Goal: Feedback & Contribution: Leave review/rating

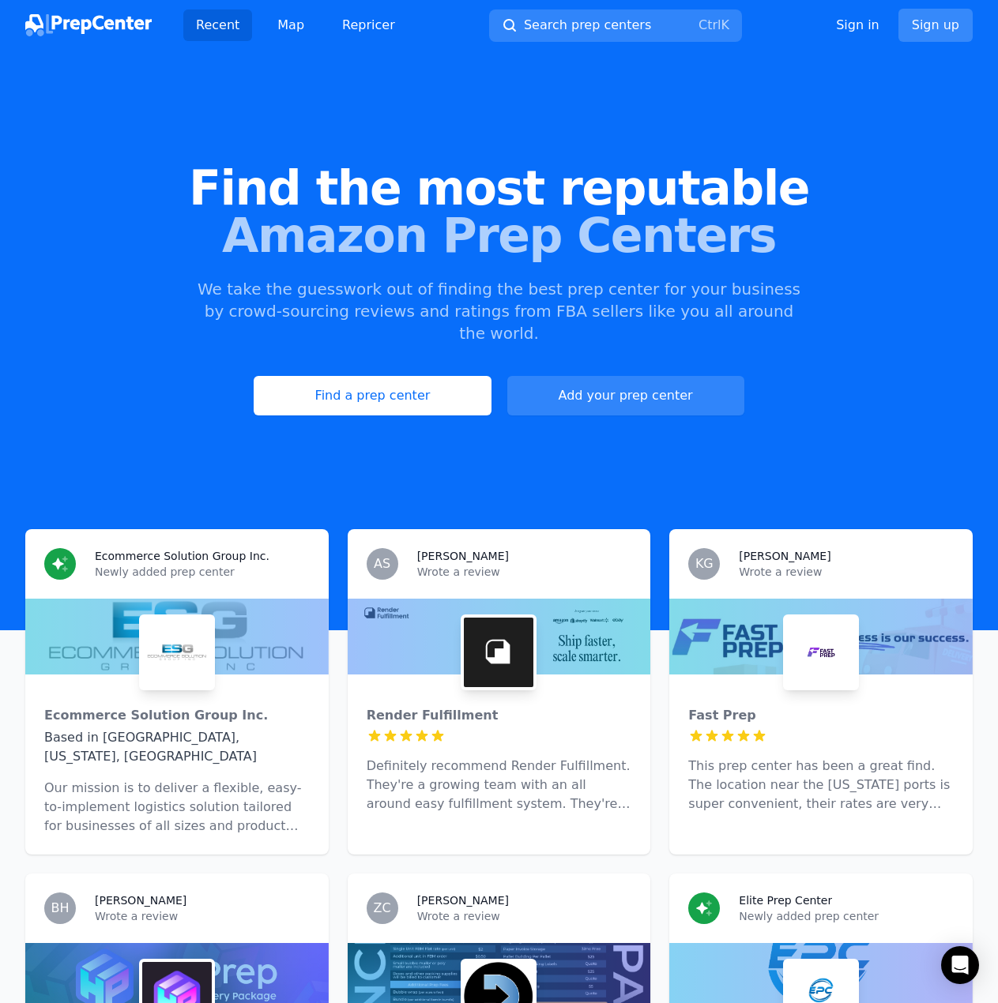
click at [968, 22] on link "Sign up" at bounding box center [935, 25] width 74 height 33
click at [952, 26] on link "Sign up" at bounding box center [935, 25] width 74 height 33
click at [947, 28] on link "Sign up" at bounding box center [935, 25] width 74 height 33
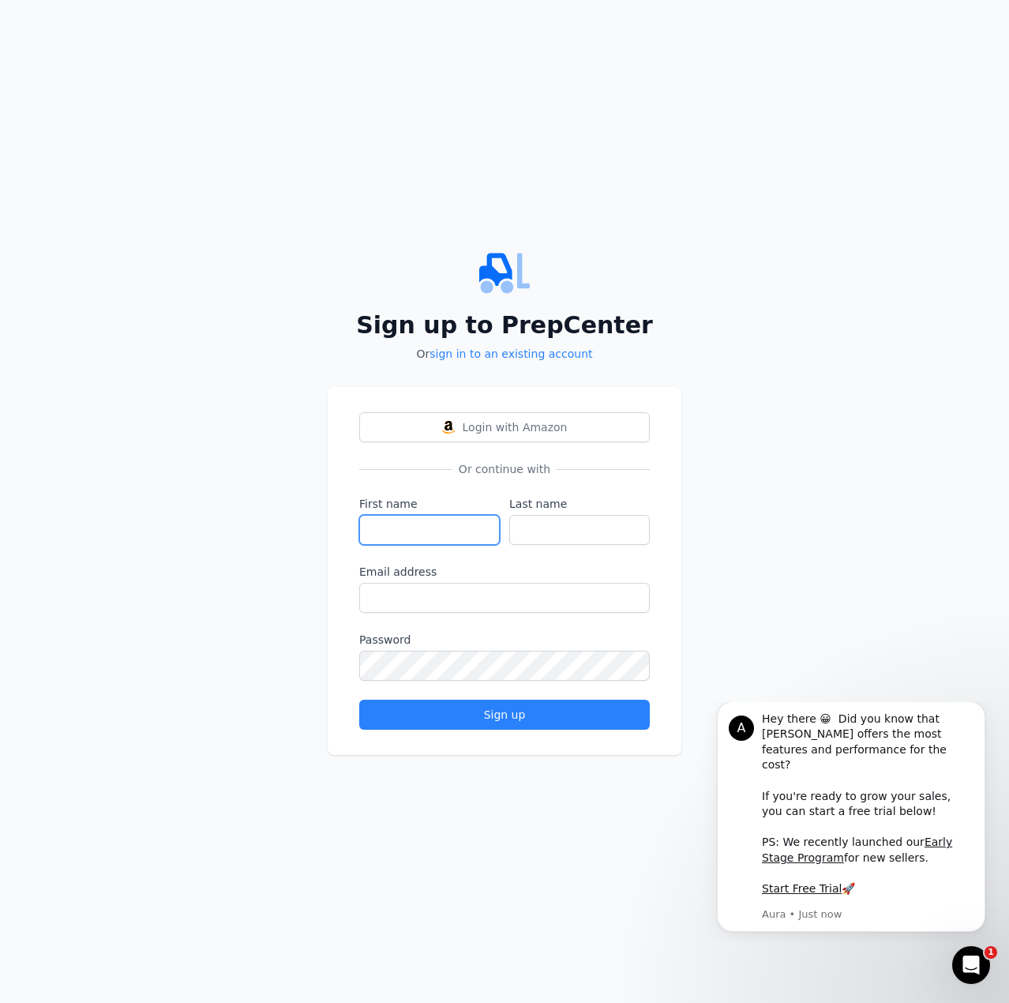
drag, startPoint x: 471, startPoint y: 532, endPoint x: 459, endPoint y: 531, distance: 12.0
click at [462, 534] on input "First name" at bounding box center [429, 530] width 141 height 30
type input "[PERSON_NAME]"
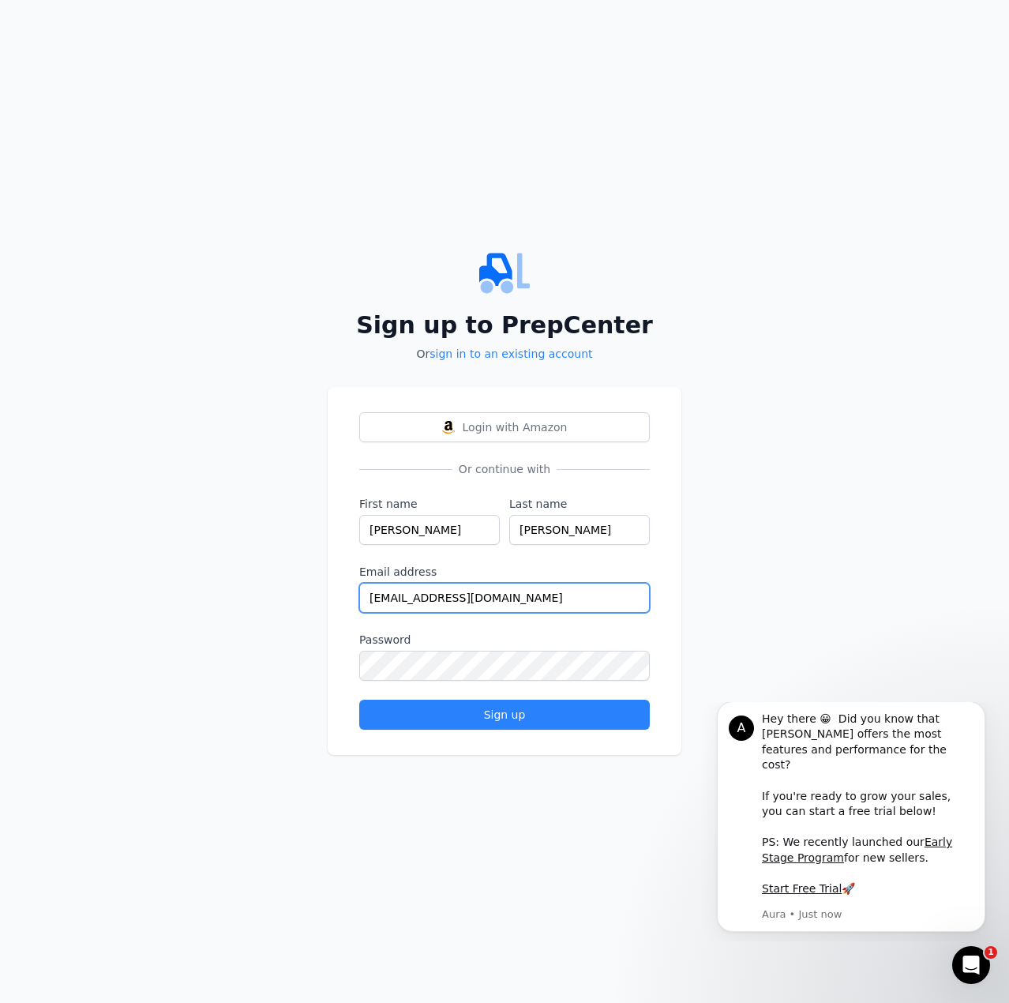
type input "[EMAIL_ADDRESS][DOMAIN_NAME]"
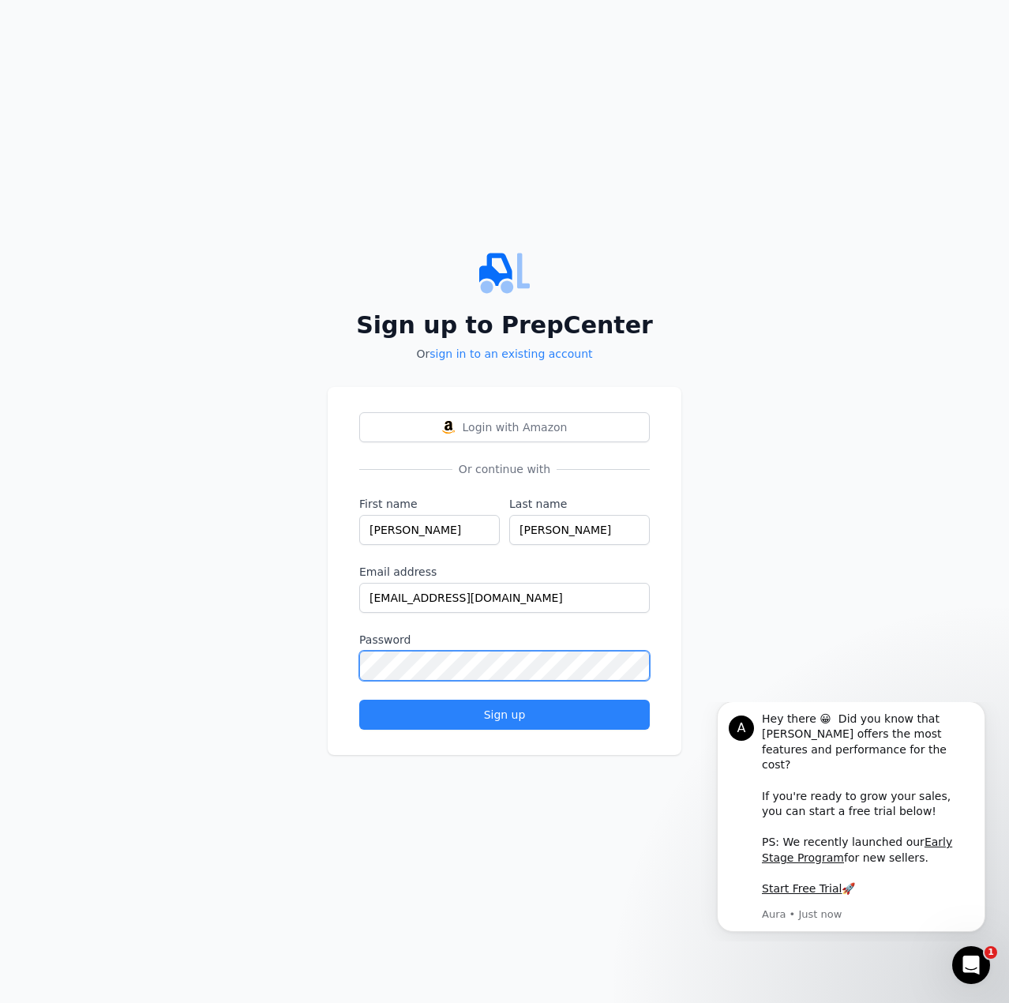
click at [359, 700] on button "Sign up" at bounding box center [504, 715] width 291 height 30
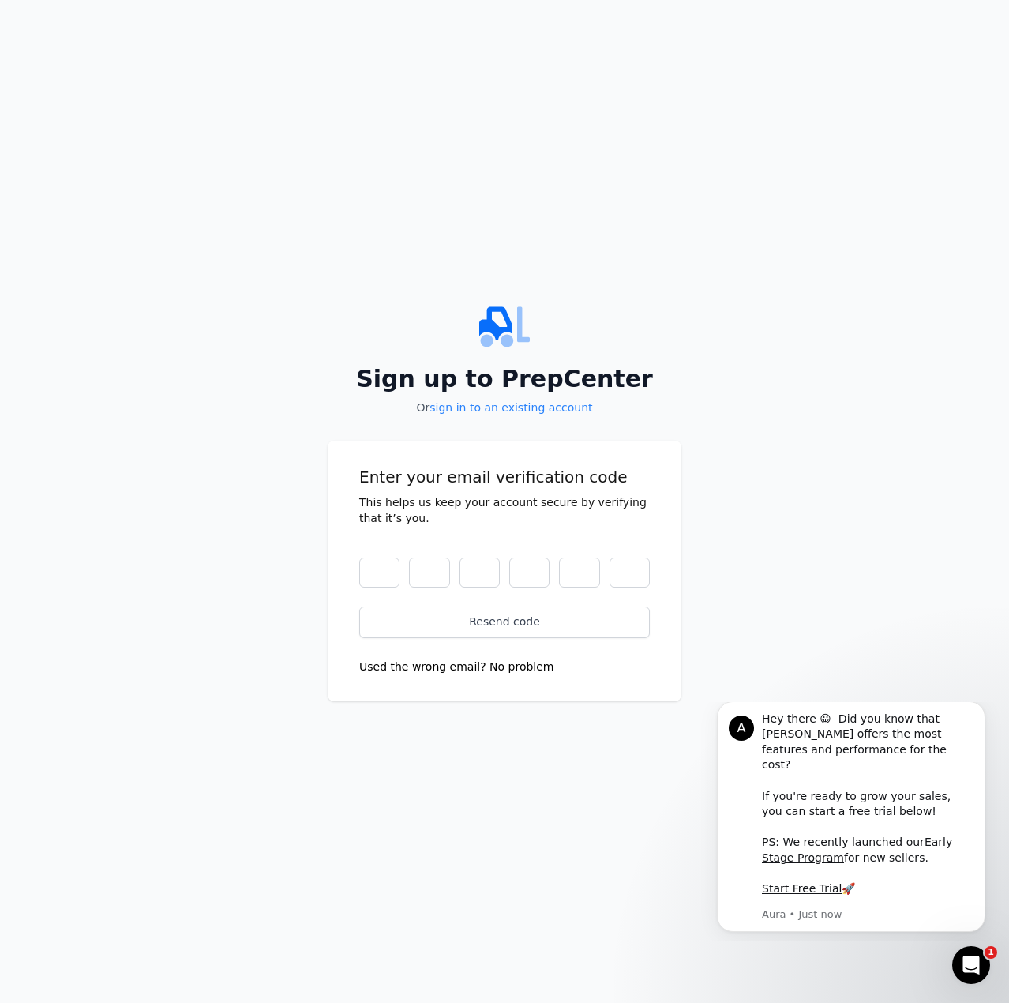
click at [652, 254] on div "Sign up to PrepCenter Or sign in to an existing account Enter your email verifi…" at bounding box center [504, 501] width 1009 height 1003
click at [394, 575] on input "text" at bounding box center [379, 573] width 40 height 30
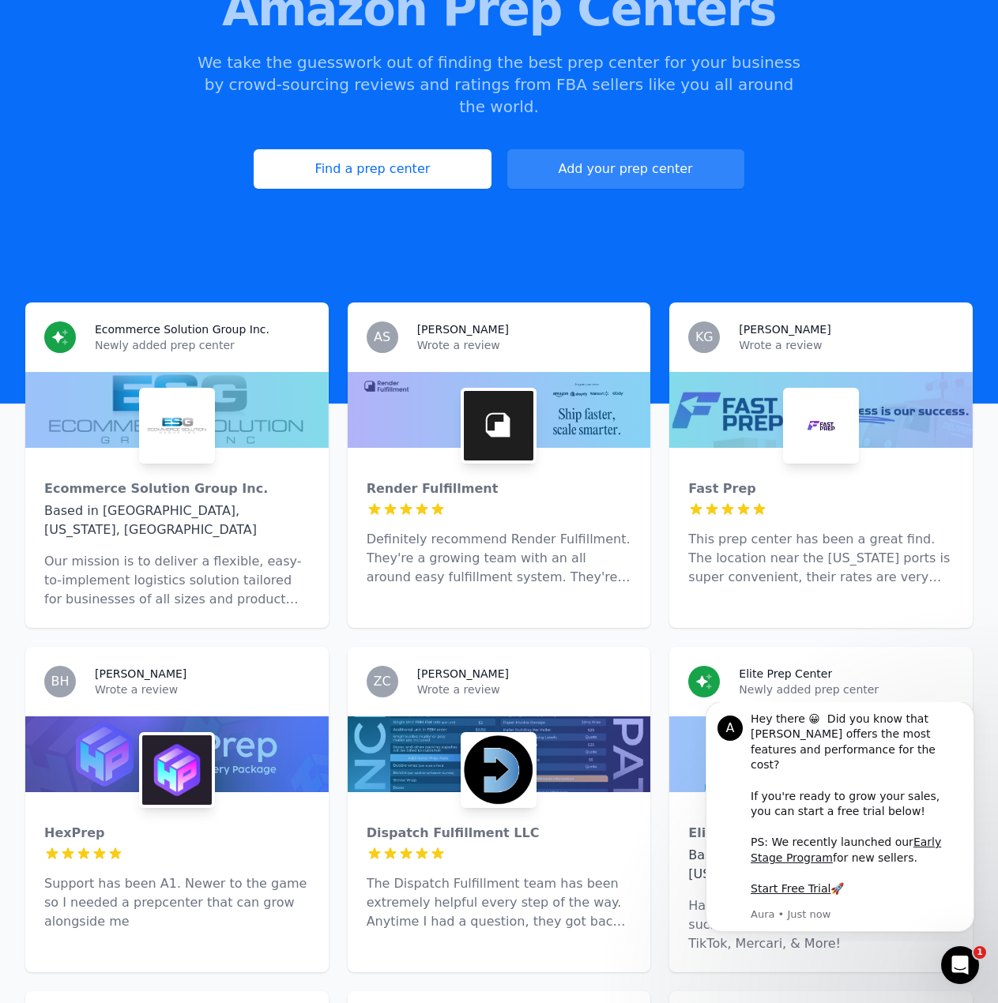
scroll to position [395, 0]
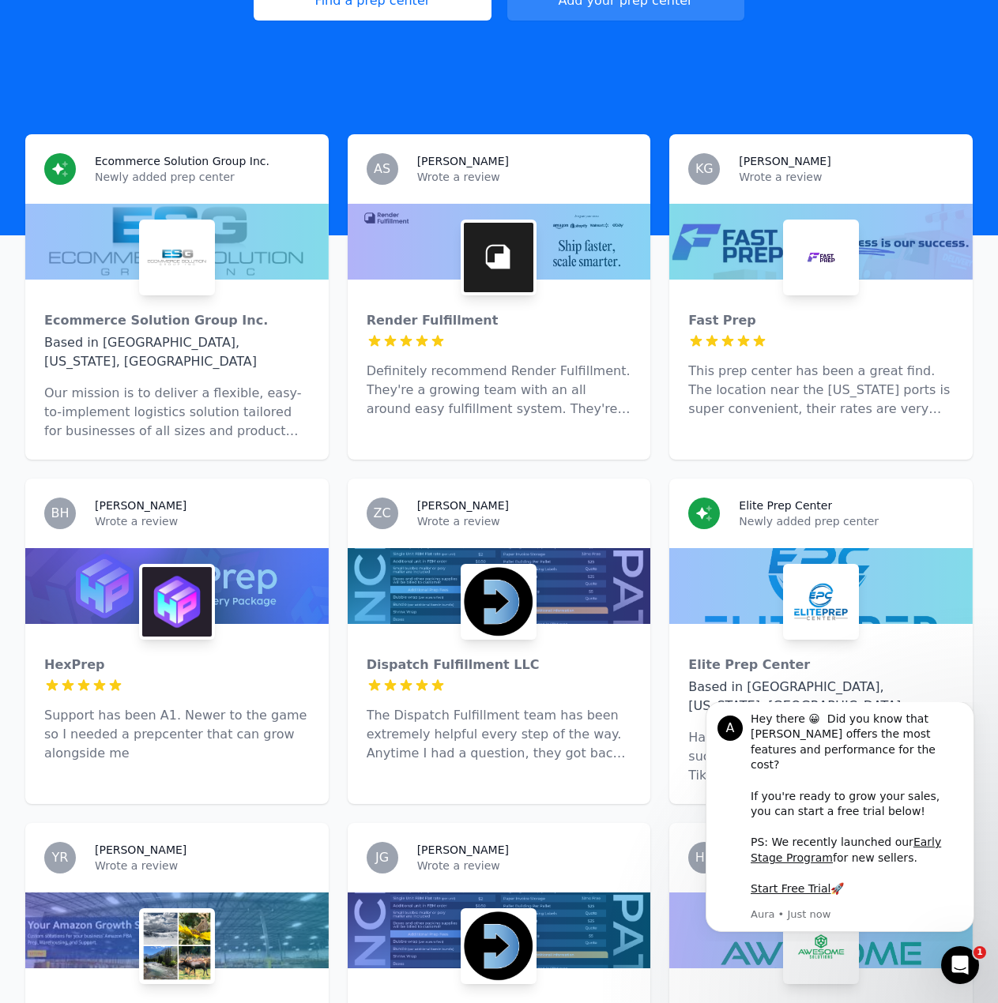
click at [186, 590] on img at bounding box center [177, 602] width 70 height 70
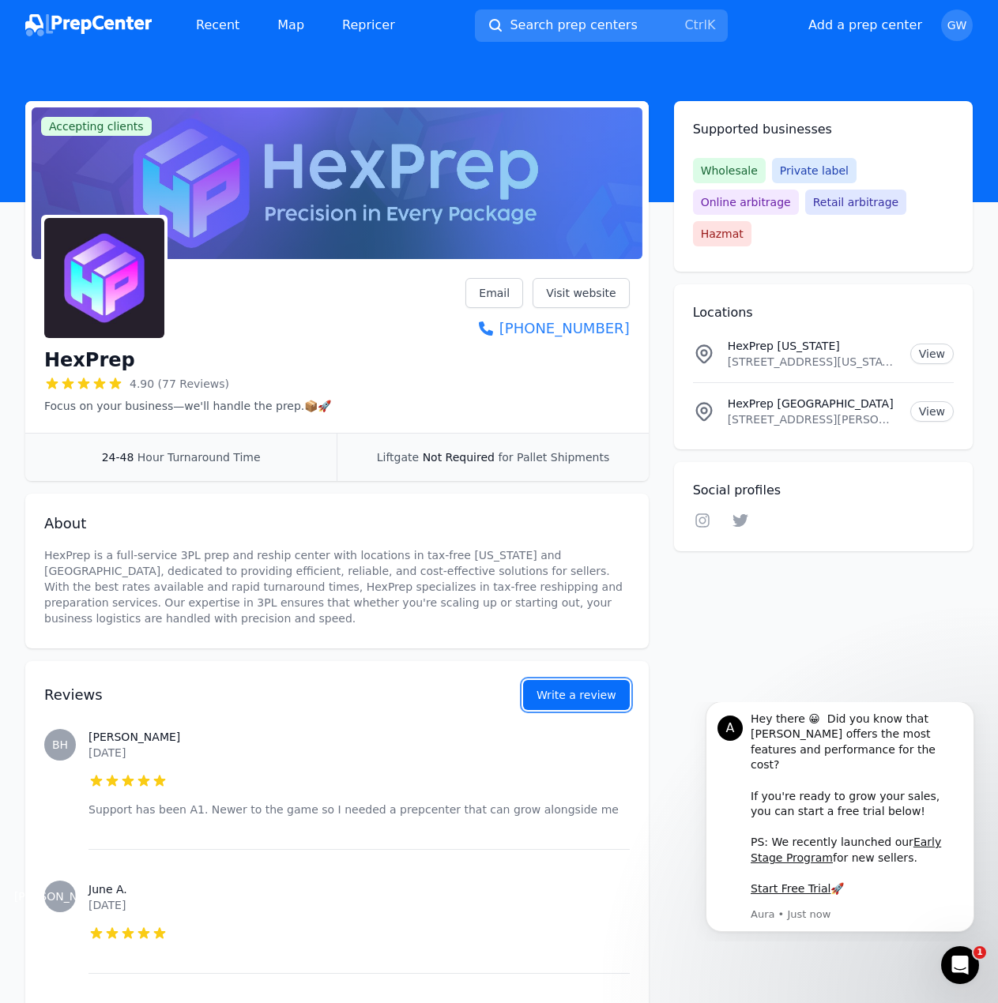
click at [574, 695] on button "Write a review" at bounding box center [576, 695] width 107 height 30
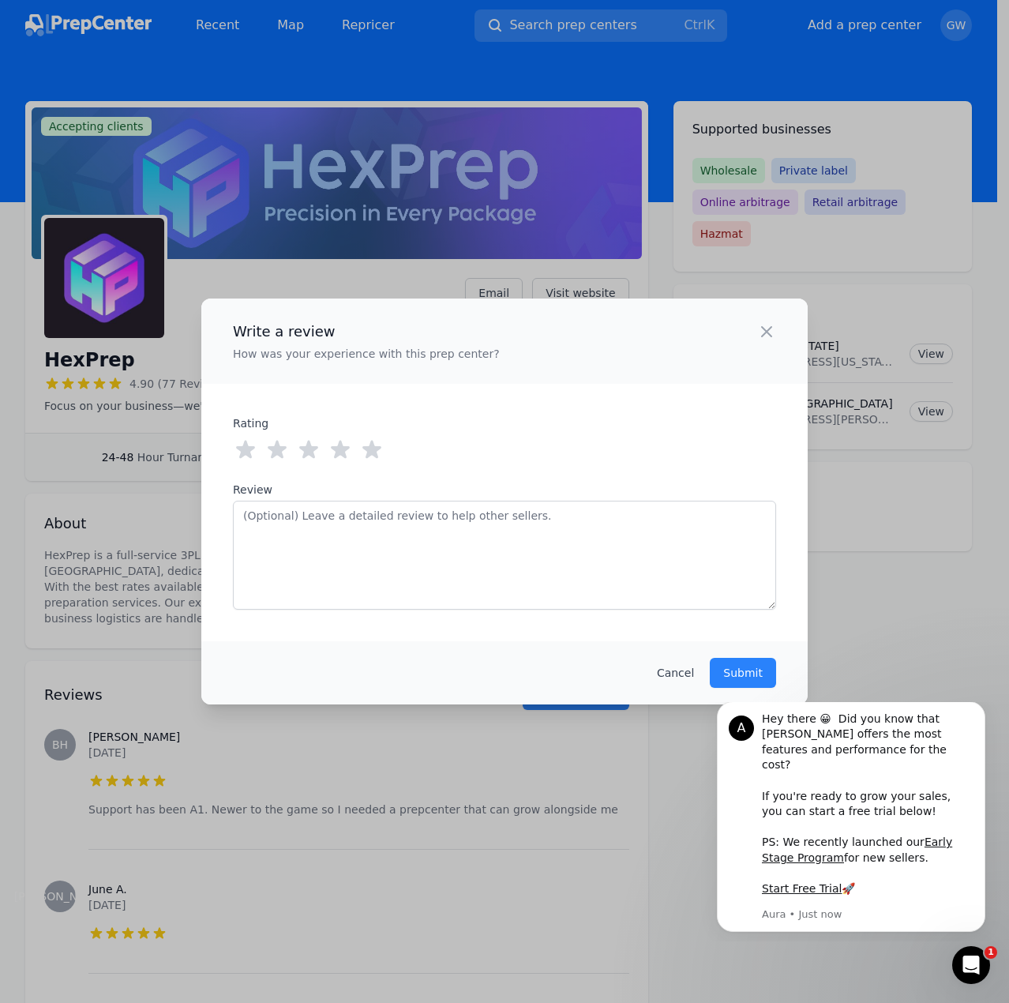
click at [372, 458] on icon at bounding box center [371, 450] width 25 height 25
click at [396, 528] on textarea "Review" at bounding box center [504, 555] width 543 height 109
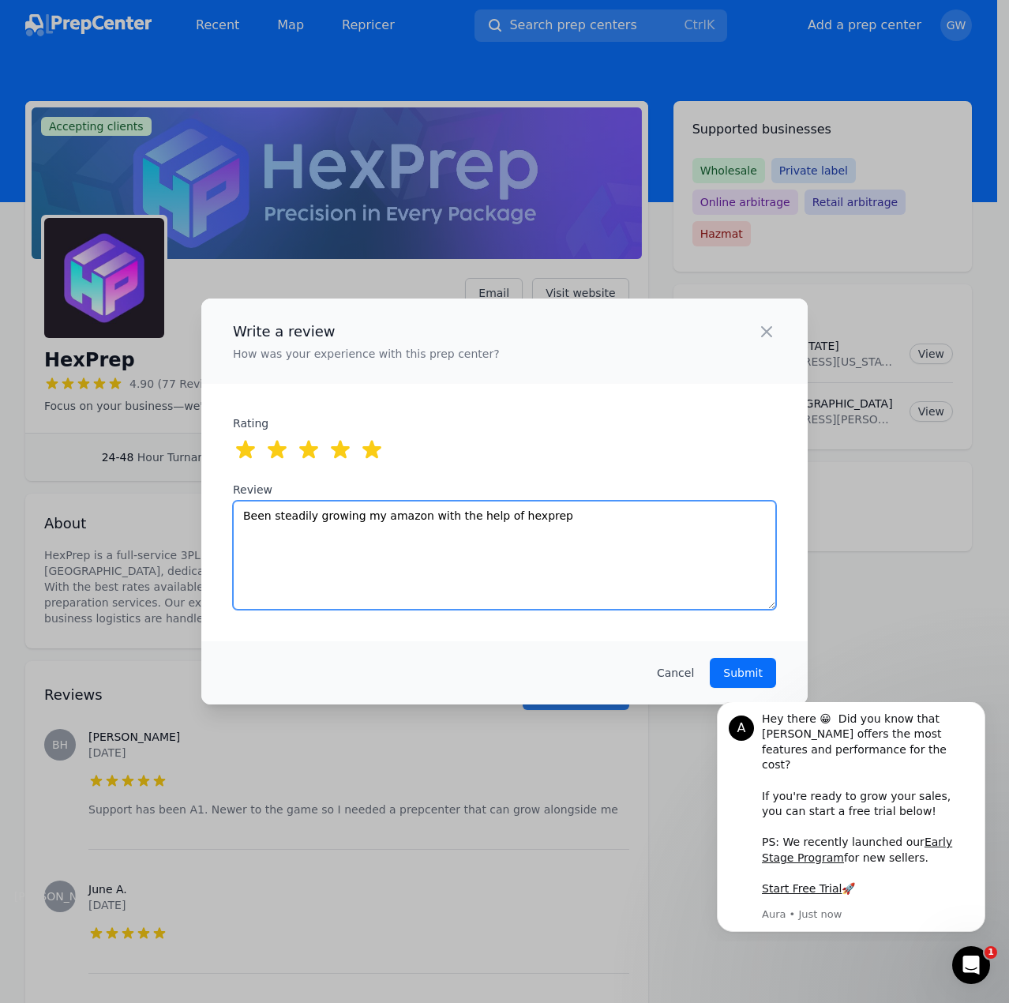
type textarea "Been steadily growing my amazon with the help of hexprep"
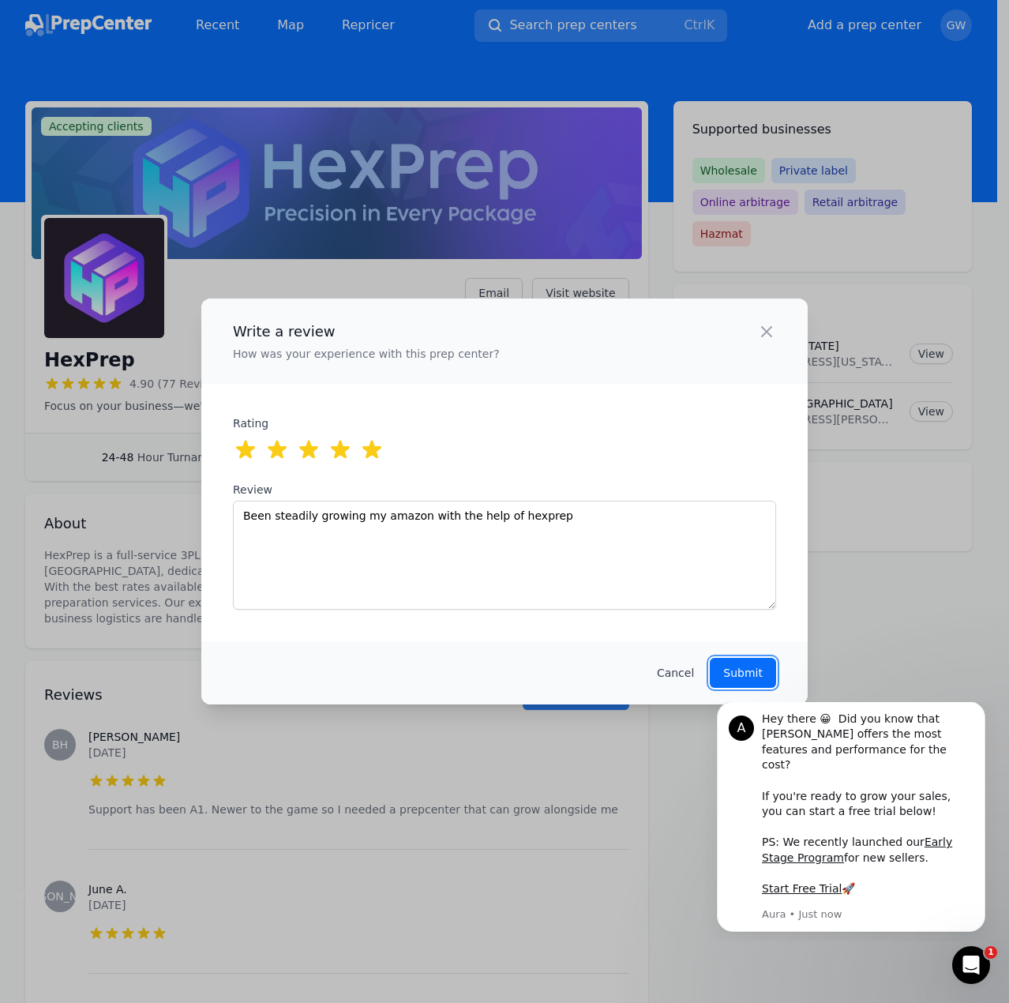
click at [760, 682] on button "Submit" at bounding box center [743, 673] width 66 height 30
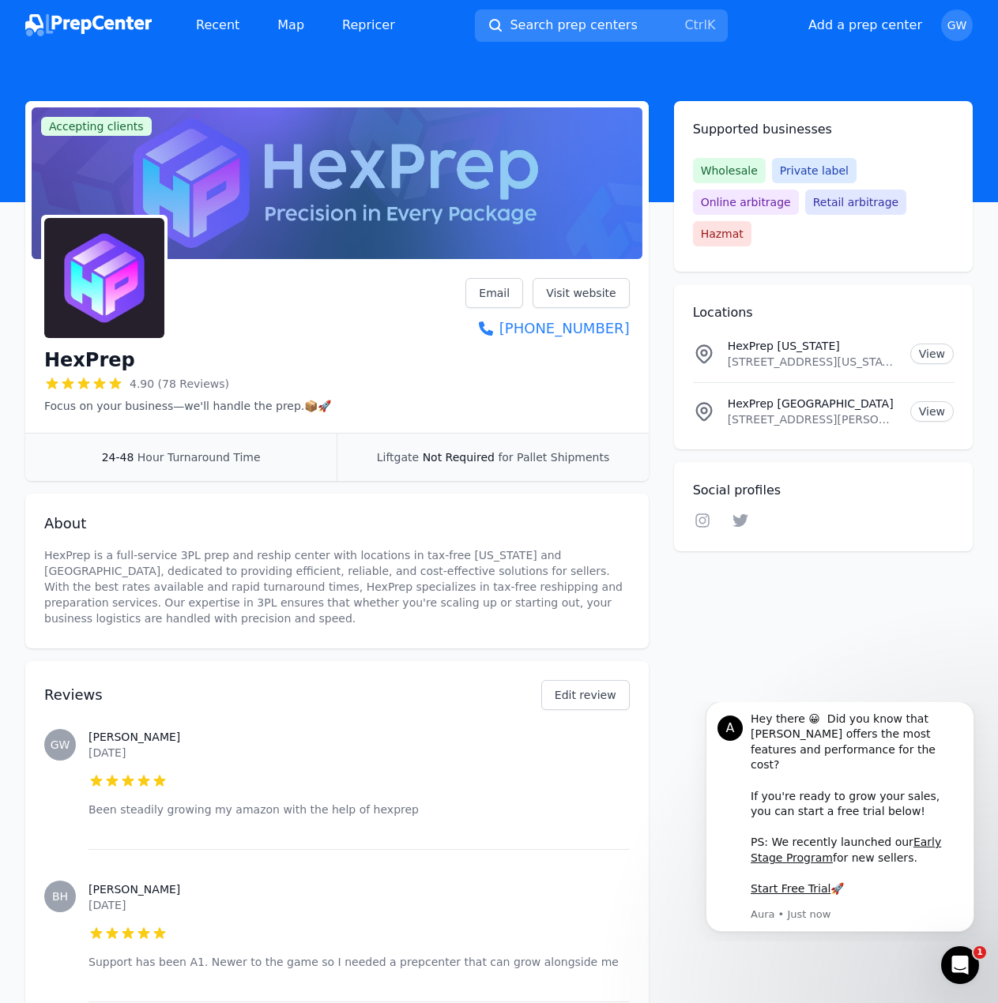
click at [92, 26] on img at bounding box center [88, 25] width 126 height 22
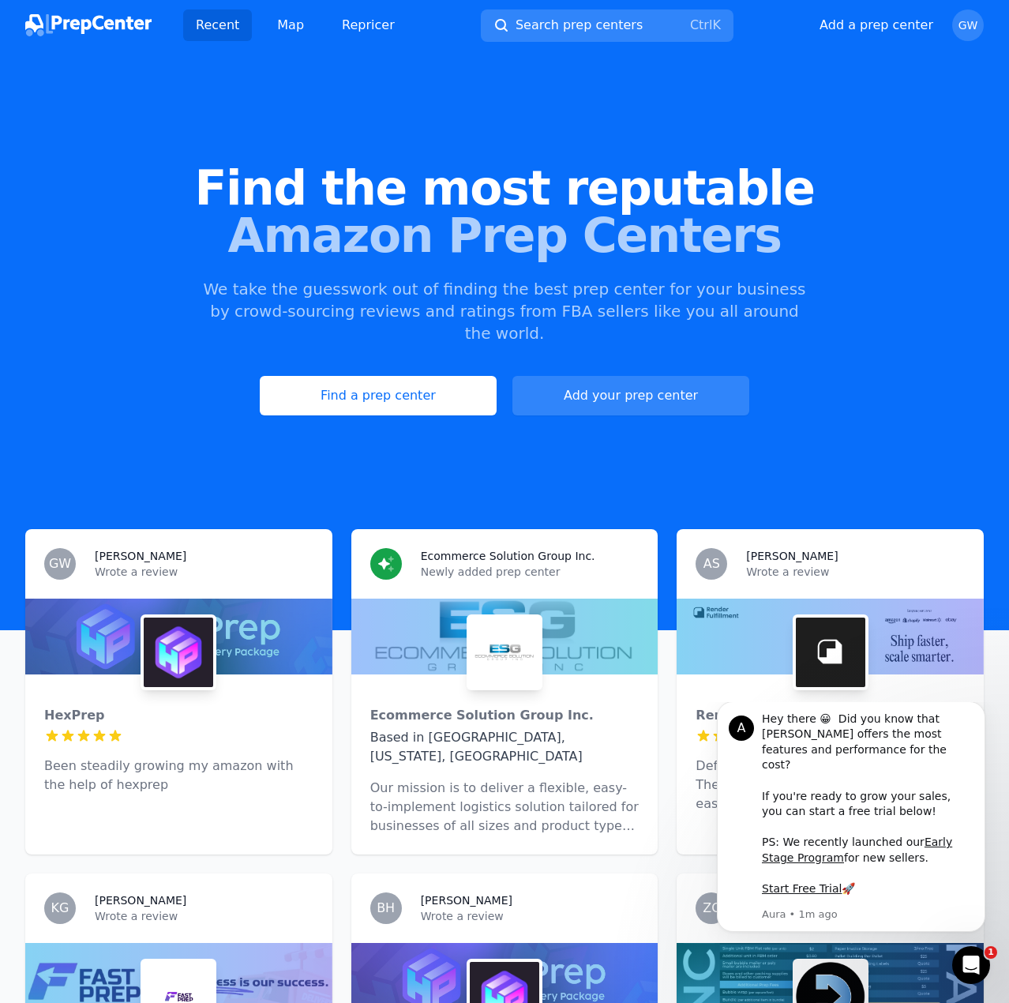
drag, startPoint x: 92, startPoint y: 26, endPoint x: 272, endPoint y: 412, distance: 426.1
click at [92, 26] on img at bounding box center [88, 25] width 126 height 22
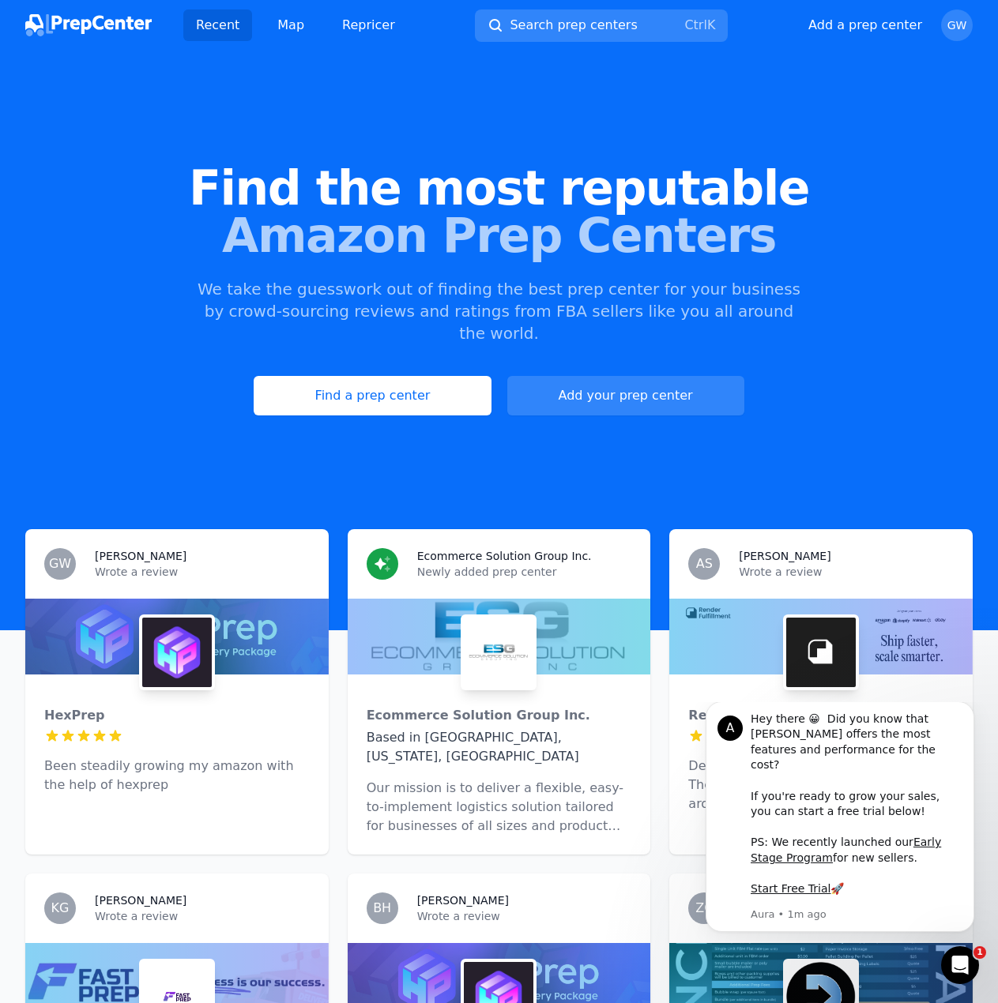
click at [208, 706] on div "HexPrep" at bounding box center [176, 715] width 265 height 19
click at [190, 628] on img at bounding box center [177, 653] width 70 height 70
